Goal: Task Accomplishment & Management: Manage account settings

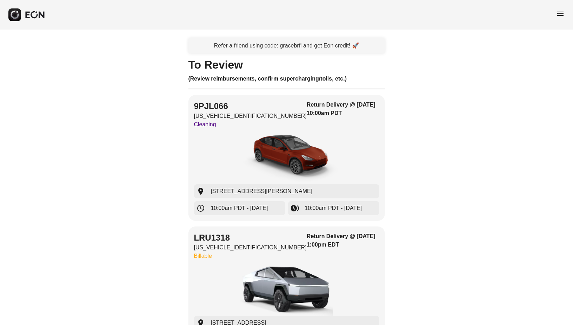
click at [558, 18] on div "menu" at bounding box center [561, 14] width 8 height 11
click at [561, 16] on span "menu" at bounding box center [561, 13] width 8 height 8
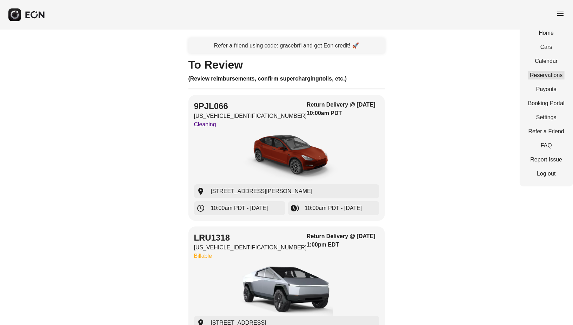
click at [545, 78] on link "Reservations" at bounding box center [547, 75] width 37 height 8
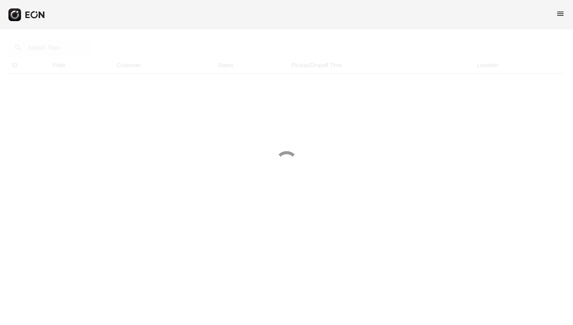
click at [50, 51] on div at bounding box center [286, 162] width 573 height 325
click at [51, 48] on div at bounding box center [286, 162] width 573 height 325
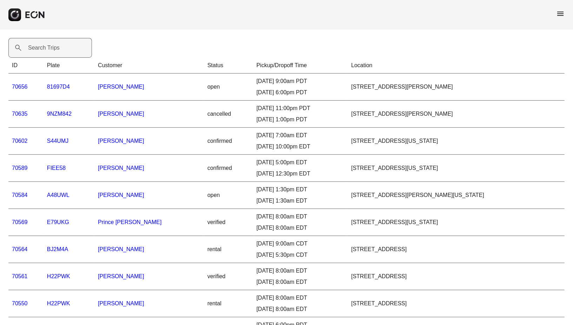
click at [51, 49] on label "Search Trips" at bounding box center [44, 48] width 32 height 8
click at [51, 49] on Trips "Search Trips" at bounding box center [50, 48] width 84 height 20
paste Trips "*****"
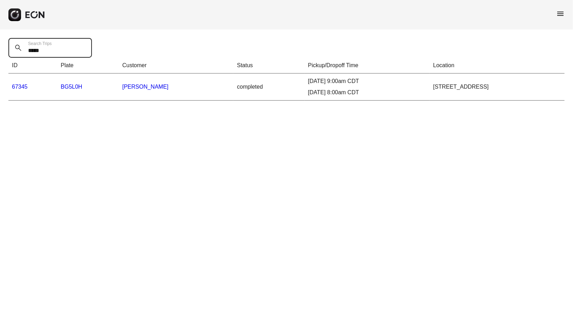
type Trips "*****"
click at [23, 87] on link "67345" at bounding box center [20, 87] width 16 height 6
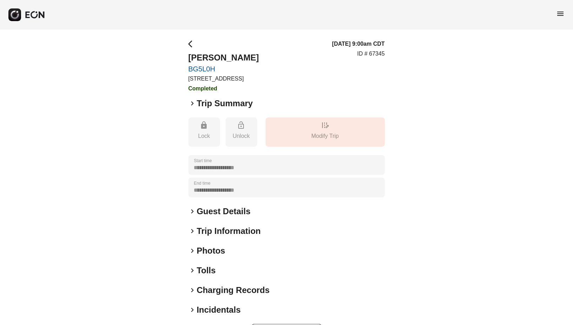
scroll to position [25, 0]
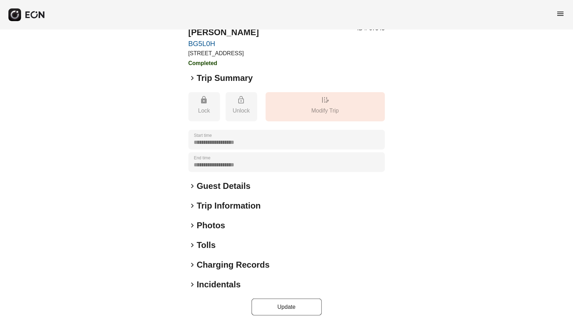
click at [202, 286] on h2 "Incidentals" at bounding box center [219, 283] width 44 height 11
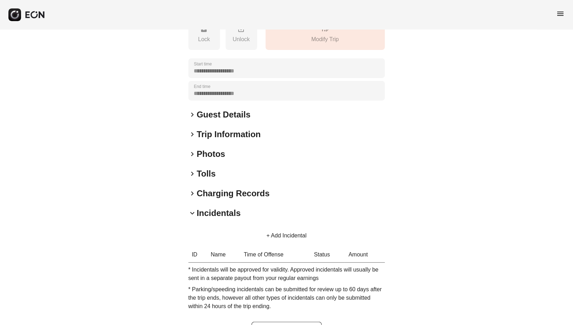
scroll to position [120, 0]
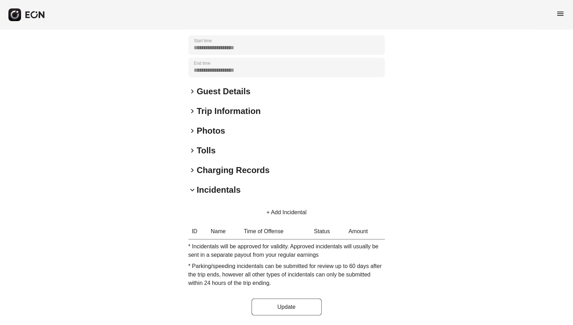
click at [291, 214] on button "+ Add Incidental" at bounding box center [286, 212] width 57 height 17
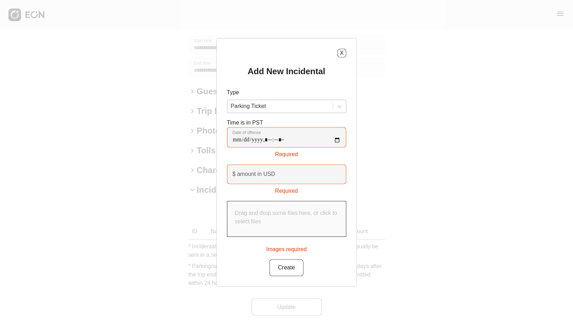
click at [299, 104] on div at bounding box center [280, 106] width 99 height 10
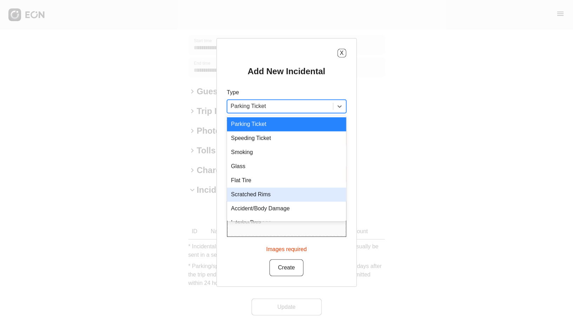
scroll to position [7, 0]
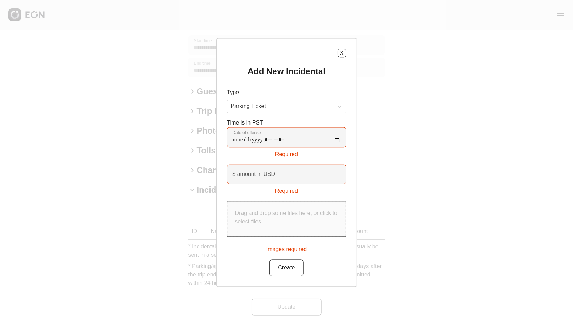
click at [385, 153] on div "X Add New Incidental Type Parking Ticket Time is in PST Date of offense Require…" at bounding box center [286, 162] width 573 height 325
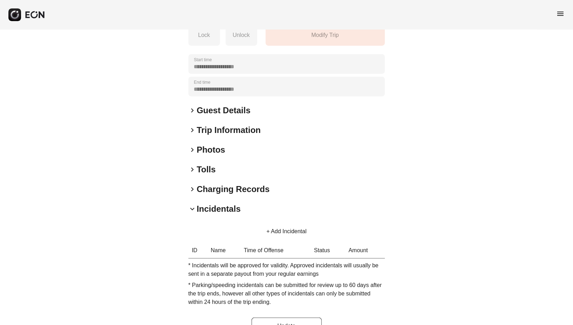
scroll to position [0, 0]
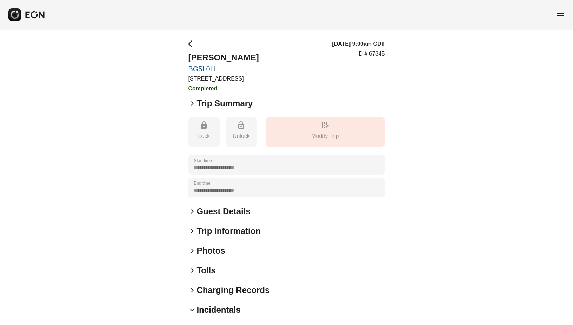
click at [379, 48] on h3 "[DATE] 9:00am CDT" at bounding box center [359, 44] width 53 height 8
click at [379, 56] on p "ID # 67345" at bounding box center [371, 54] width 27 height 8
copy p "67345"
